Goal: Navigation & Orientation: Understand site structure

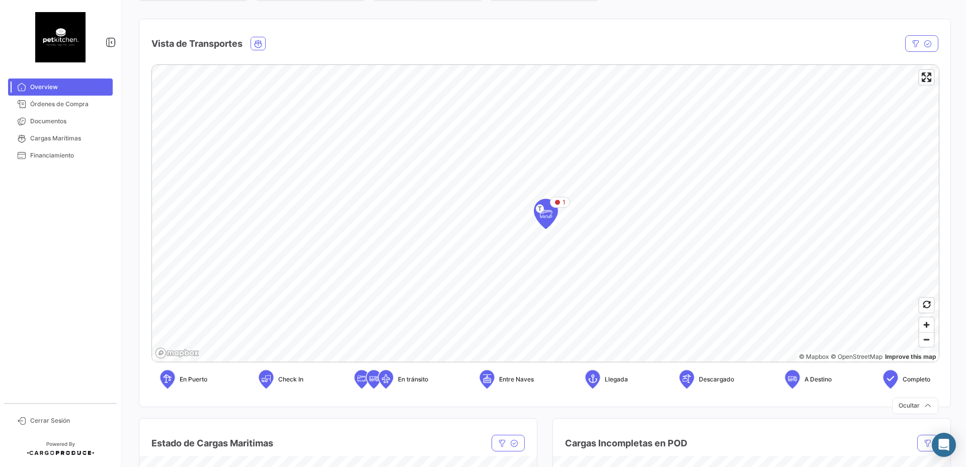
scroll to position [131, 0]
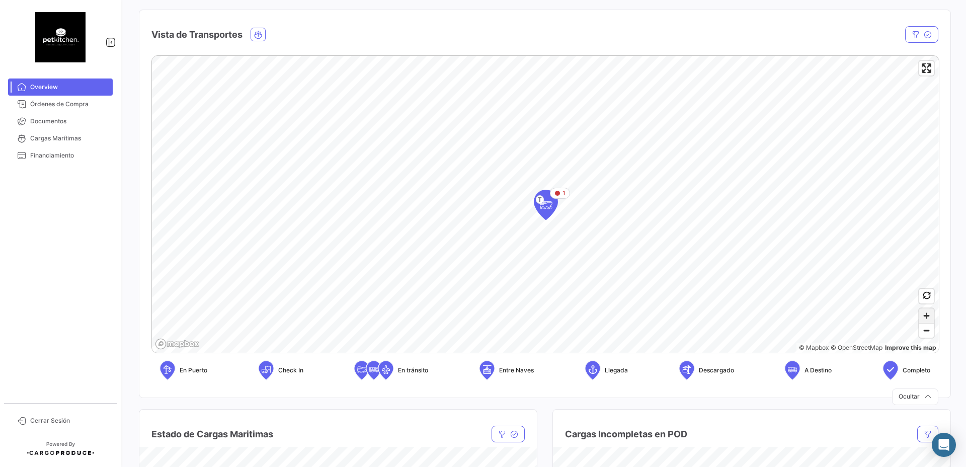
click at [759, 317] on span "Zoom in" at bounding box center [926, 315] width 15 height 15
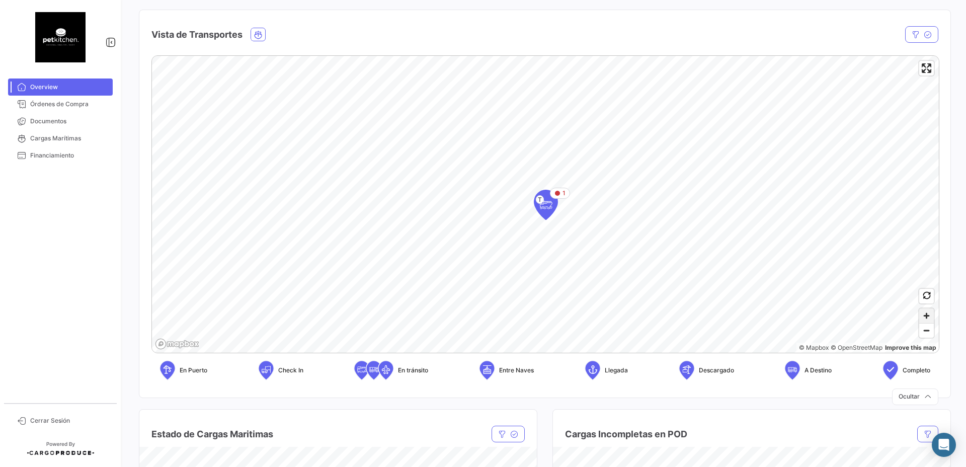
click at [759, 317] on span "Zoom in" at bounding box center [926, 315] width 15 height 15
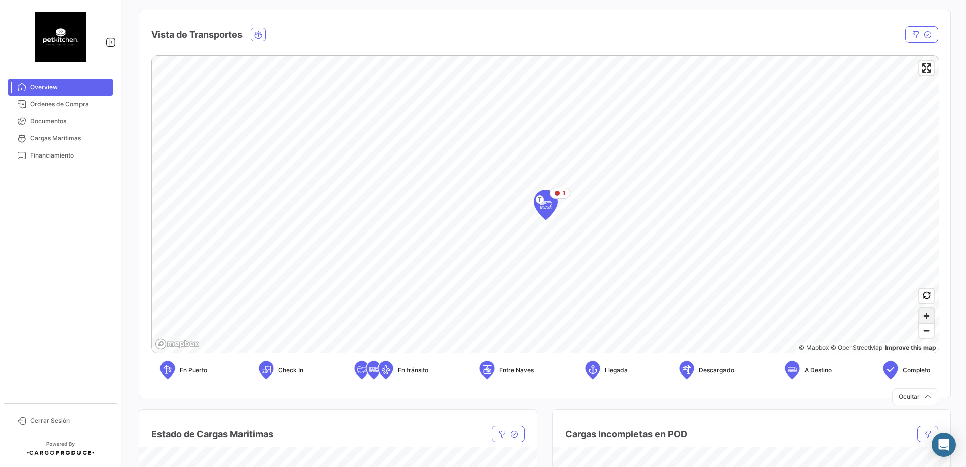
click at [759, 317] on span "Zoom in" at bounding box center [926, 315] width 15 height 15
